Goal: Communication & Community: Connect with others

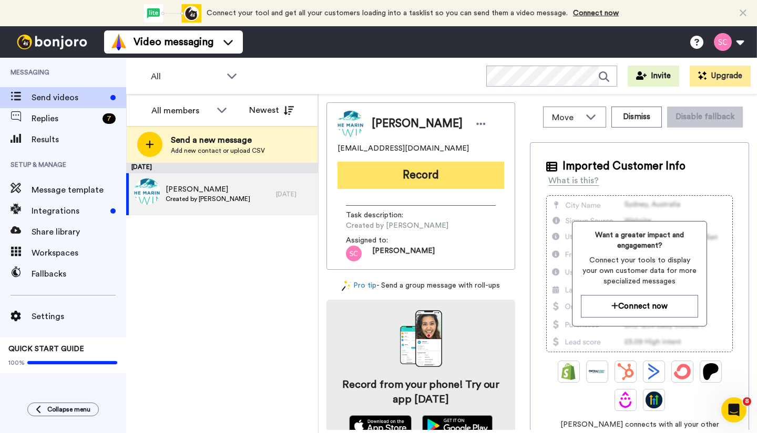
click at [405, 176] on button "Record" at bounding box center [420, 175] width 167 height 27
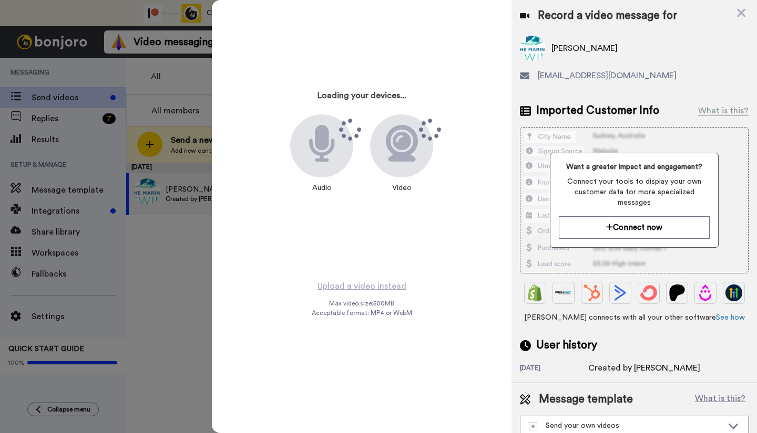
click at [742, 14] on icon at bounding box center [741, 12] width 11 height 13
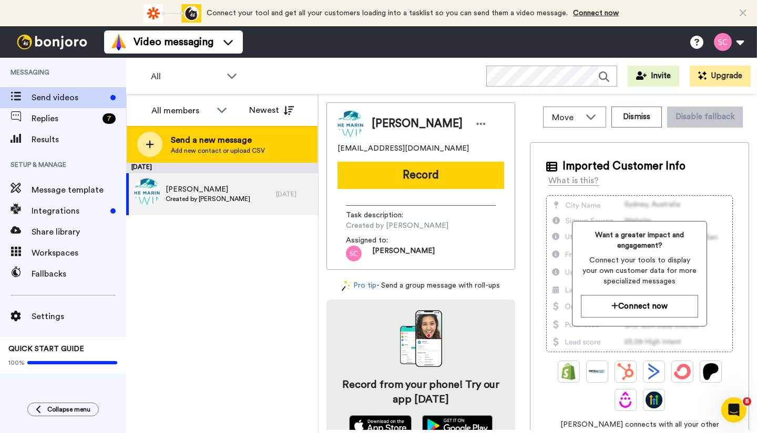
click at [209, 154] on span "Add new contact or upload CSV" at bounding box center [218, 151] width 94 height 8
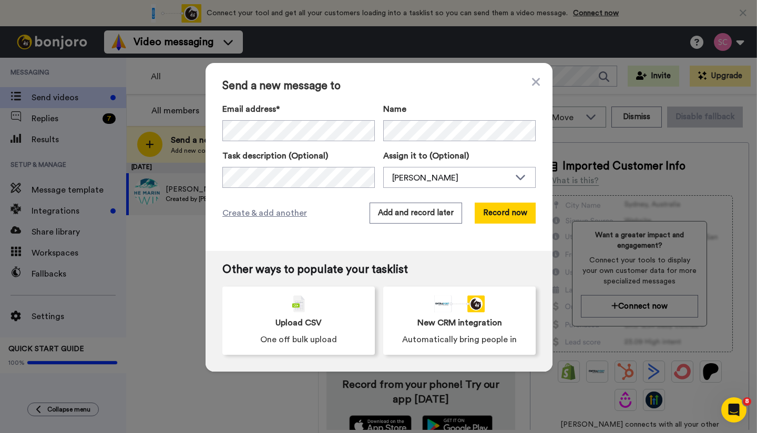
click at [409, 120] on div "Name" at bounding box center [459, 122] width 152 height 38
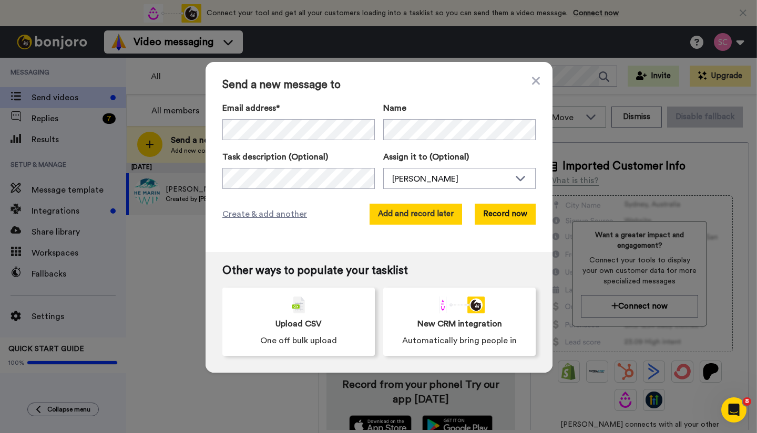
click at [413, 213] on button "Add and record later" at bounding box center [415, 214] width 92 height 21
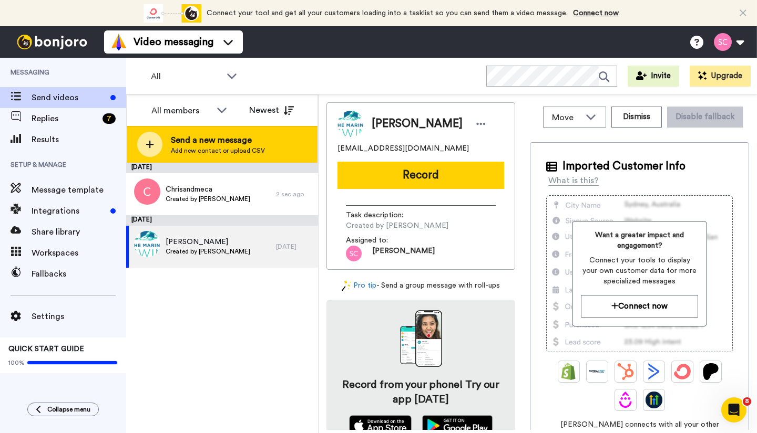
click at [192, 140] on span "Send a new message" at bounding box center [218, 140] width 94 height 13
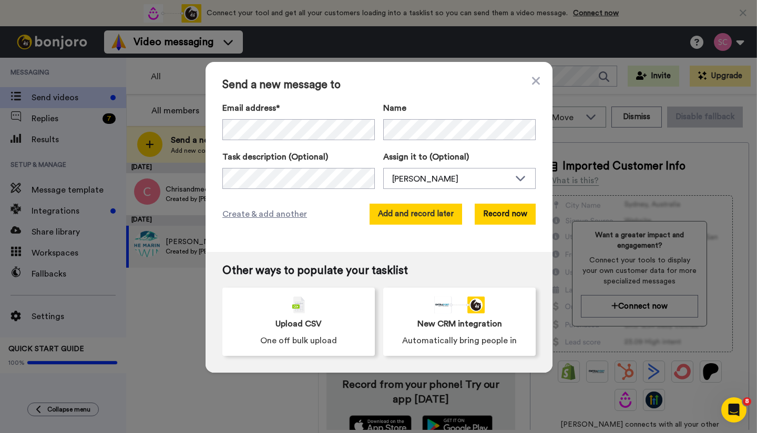
click at [422, 213] on button "Add and record later" at bounding box center [415, 214] width 92 height 21
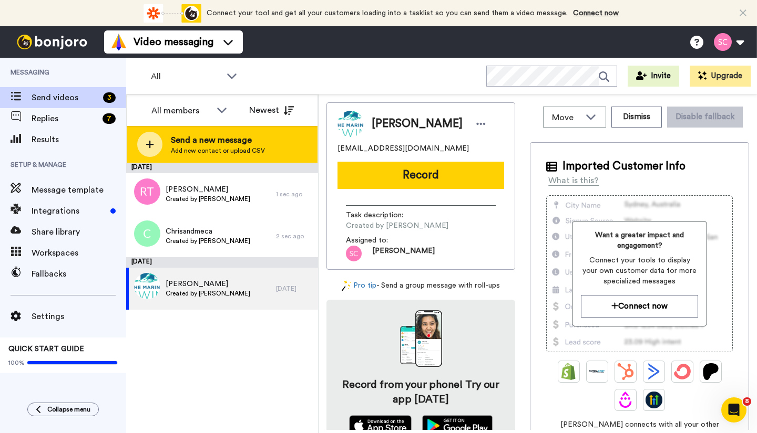
click at [233, 146] on span "Send a new message" at bounding box center [218, 140] width 94 height 13
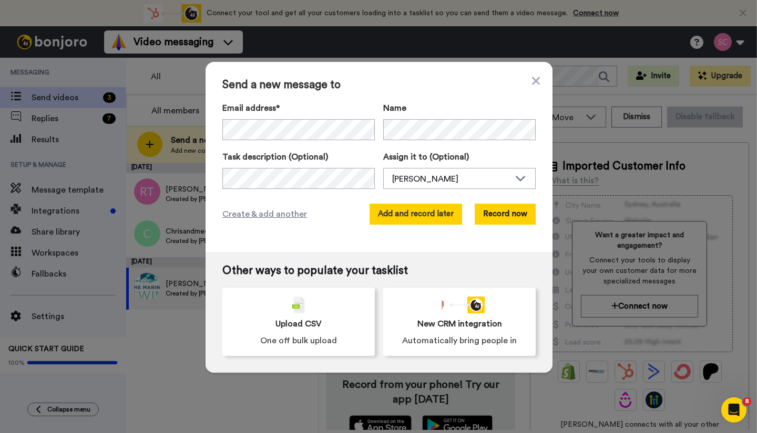
click at [422, 218] on button "Add and record later" at bounding box center [415, 214] width 92 height 21
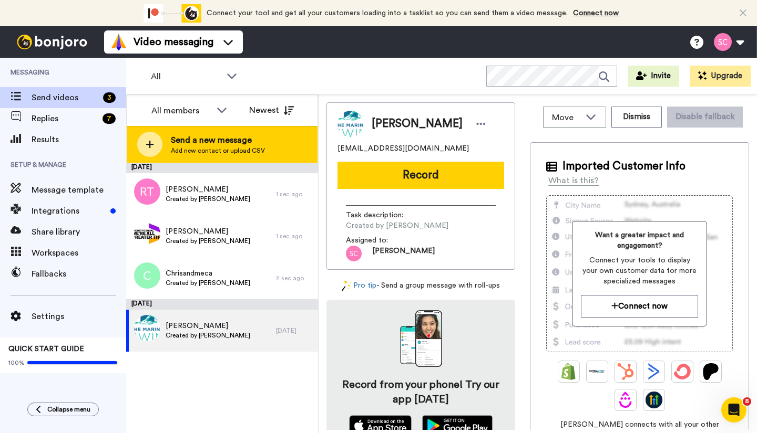
click at [242, 142] on span "Send a new message" at bounding box center [218, 140] width 94 height 13
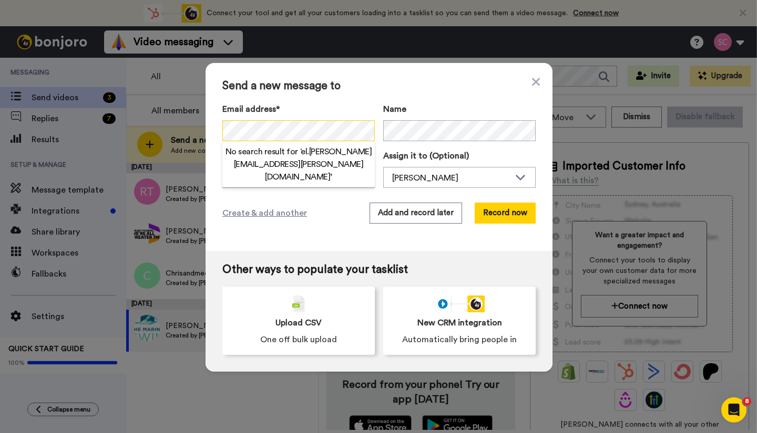
click at [213, 129] on div "Send a new message to Email address* No search result for ‘ el.[PERSON_NAME] [E…" at bounding box center [378, 157] width 347 height 188
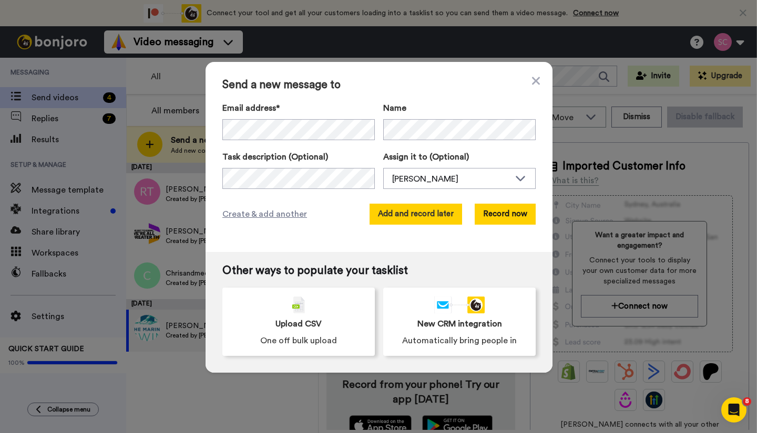
click at [412, 212] on button "Add and record later" at bounding box center [415, 214] width 92 height 21
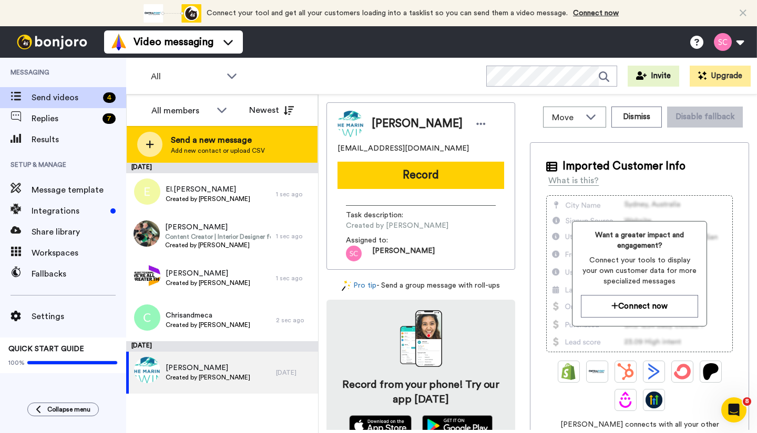
click at [211, 148] on span "Add new contact or upload CSV" at bounding box center [218, 151] width 94 height 8
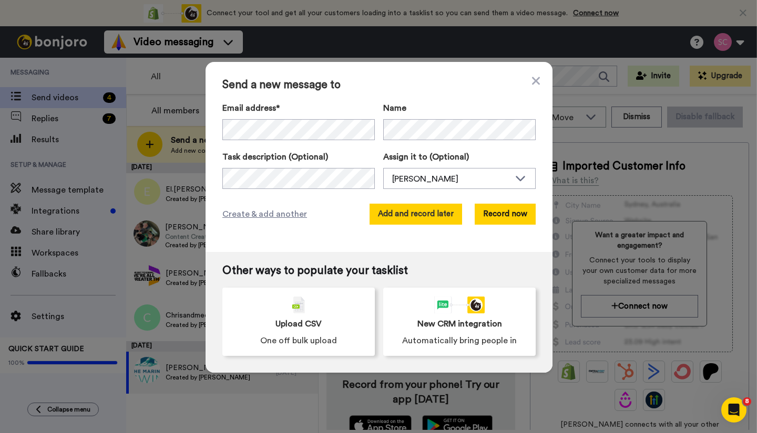
click at [417, 216] on button "Add and record later" at bounding box center [415, 214] width 92 height 21
